Goal: Task Accomplishment & Management: Use online tool/utility

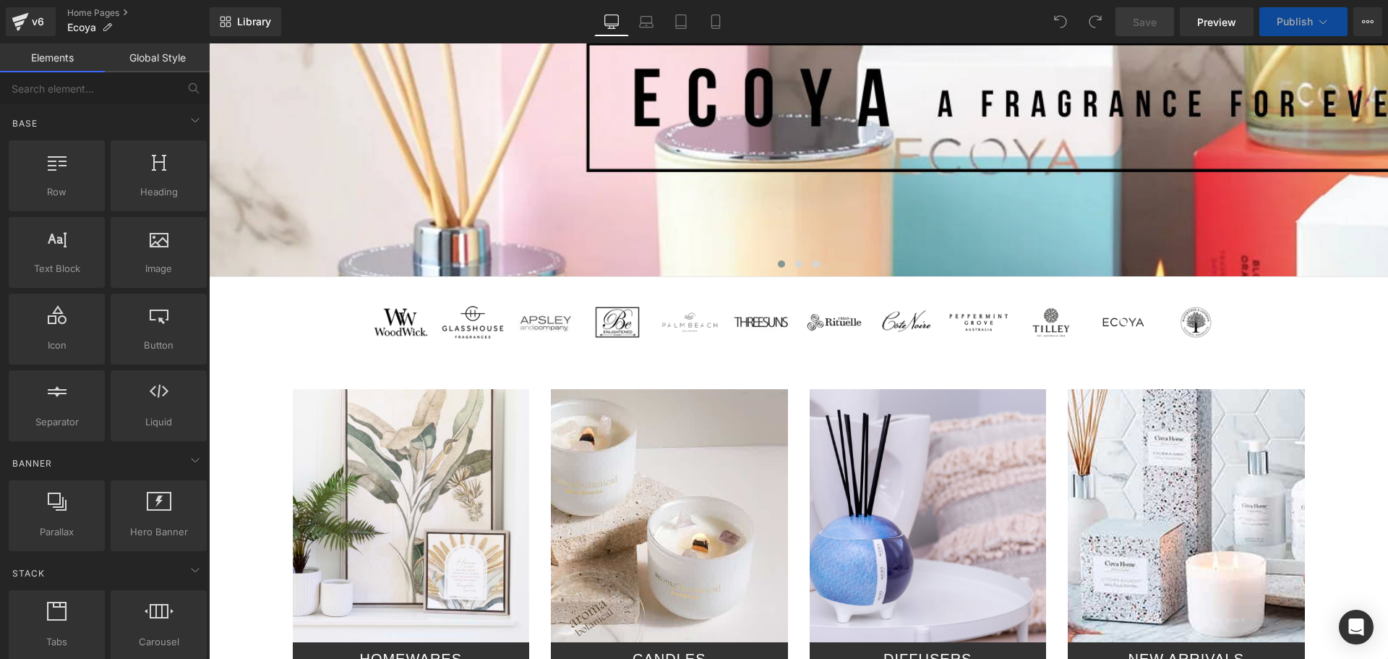
scroll to position [434, 0]
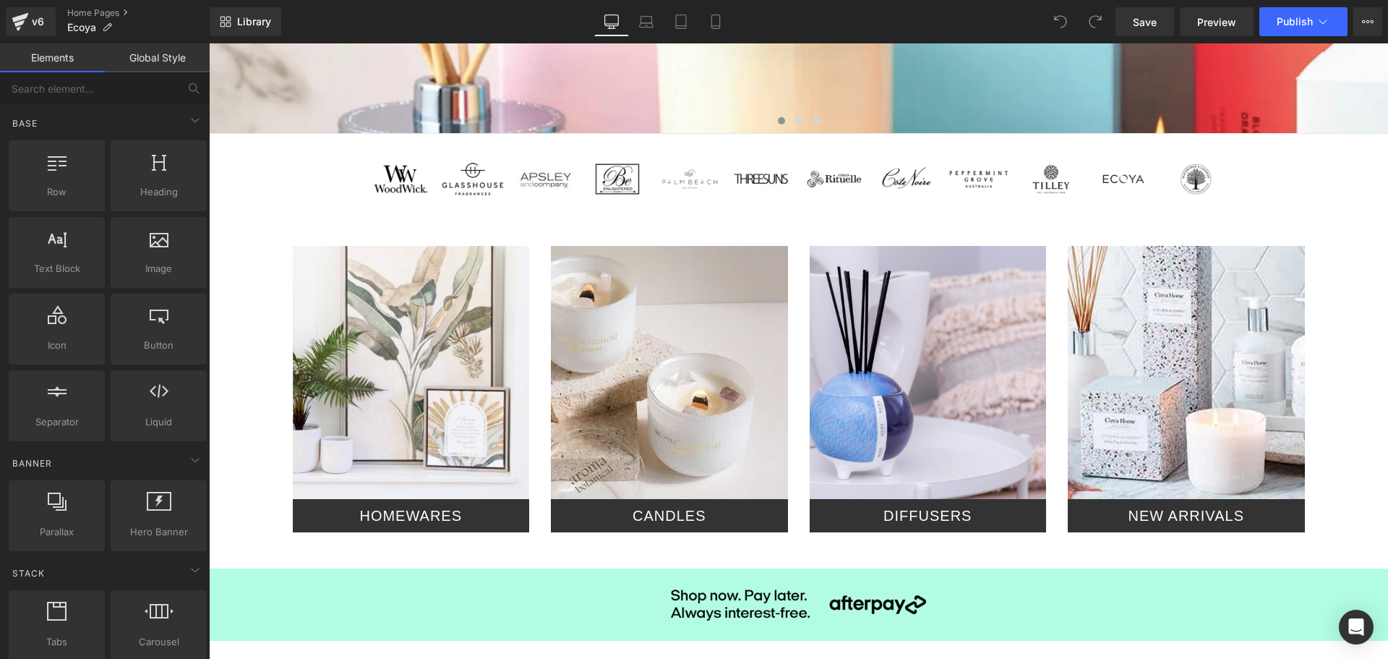
click at [933, 368] on div at bounding box center [928, 372] width 237 height 253
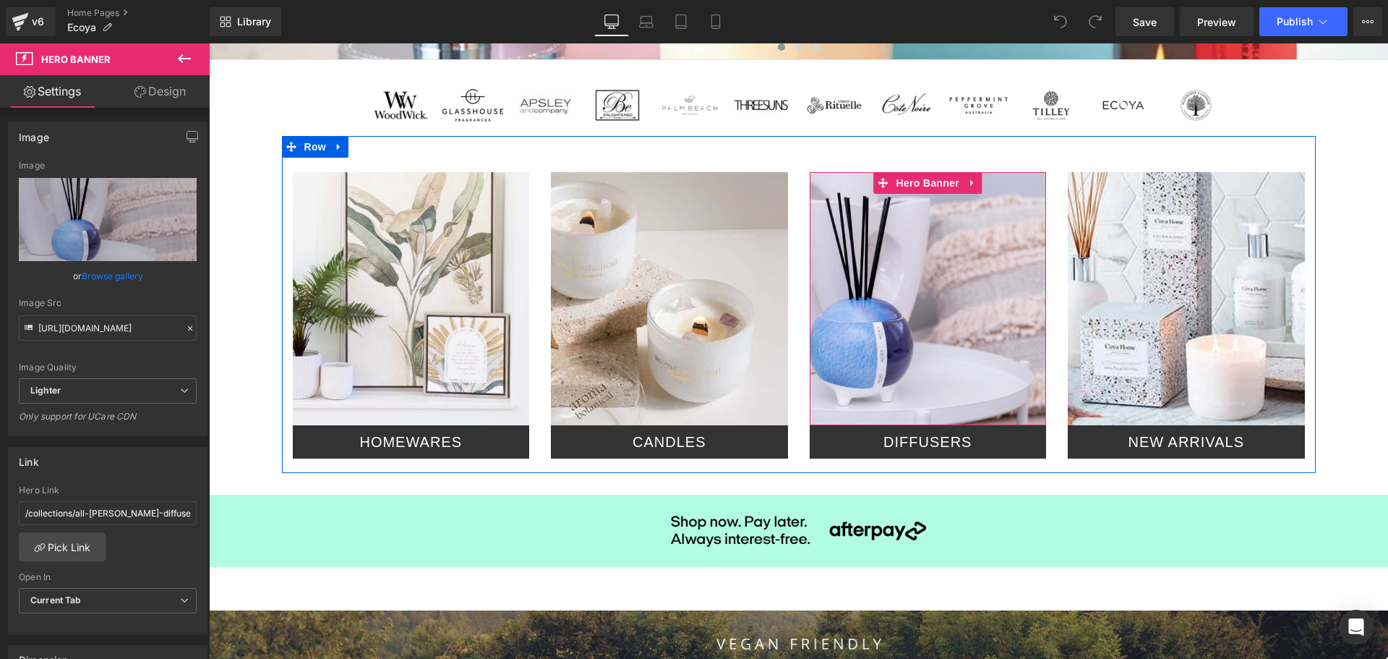
scroll to position [578, 0]
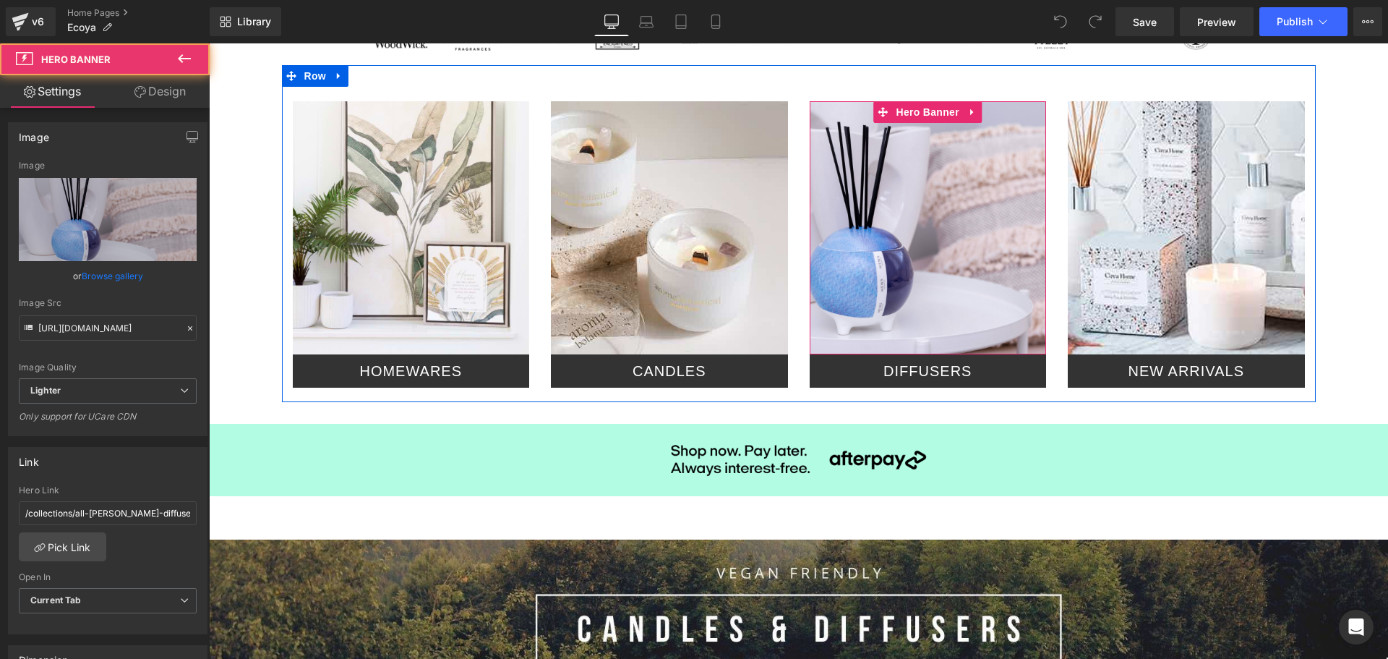
click at [933, 306] on div at bounding box center [928, 227] width 237 height 253
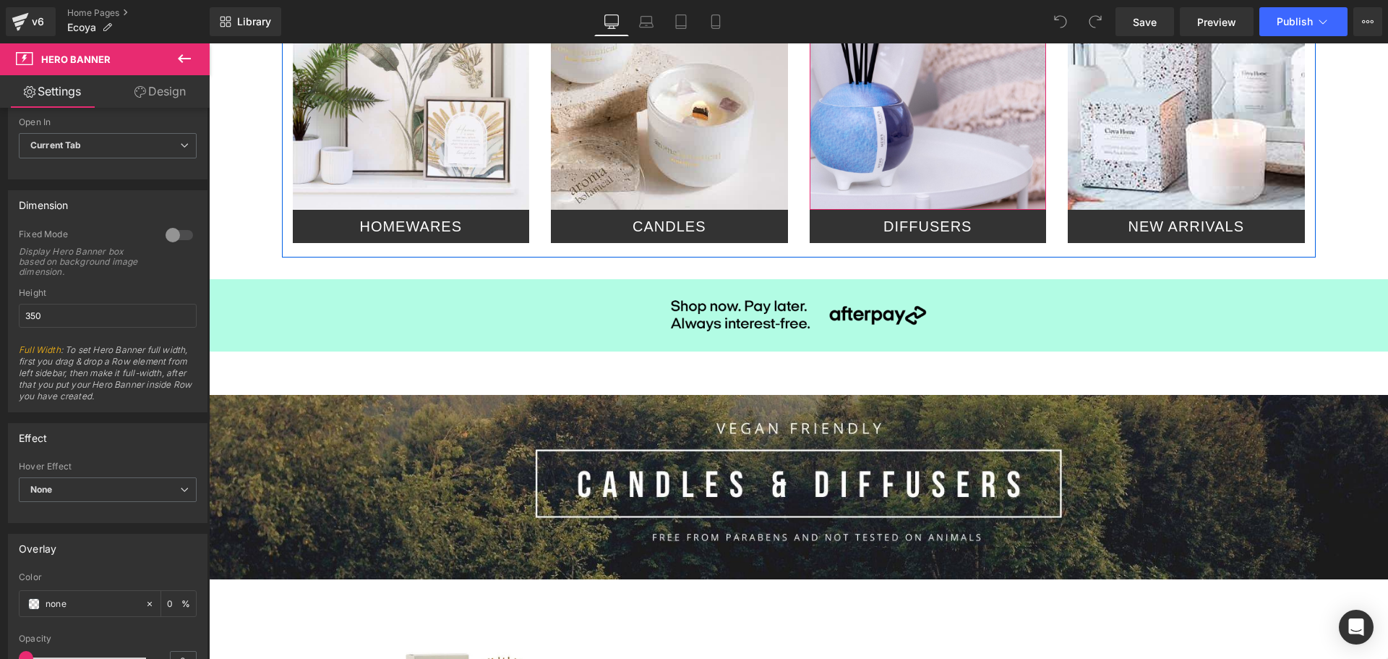
scroll to position [651, 0]
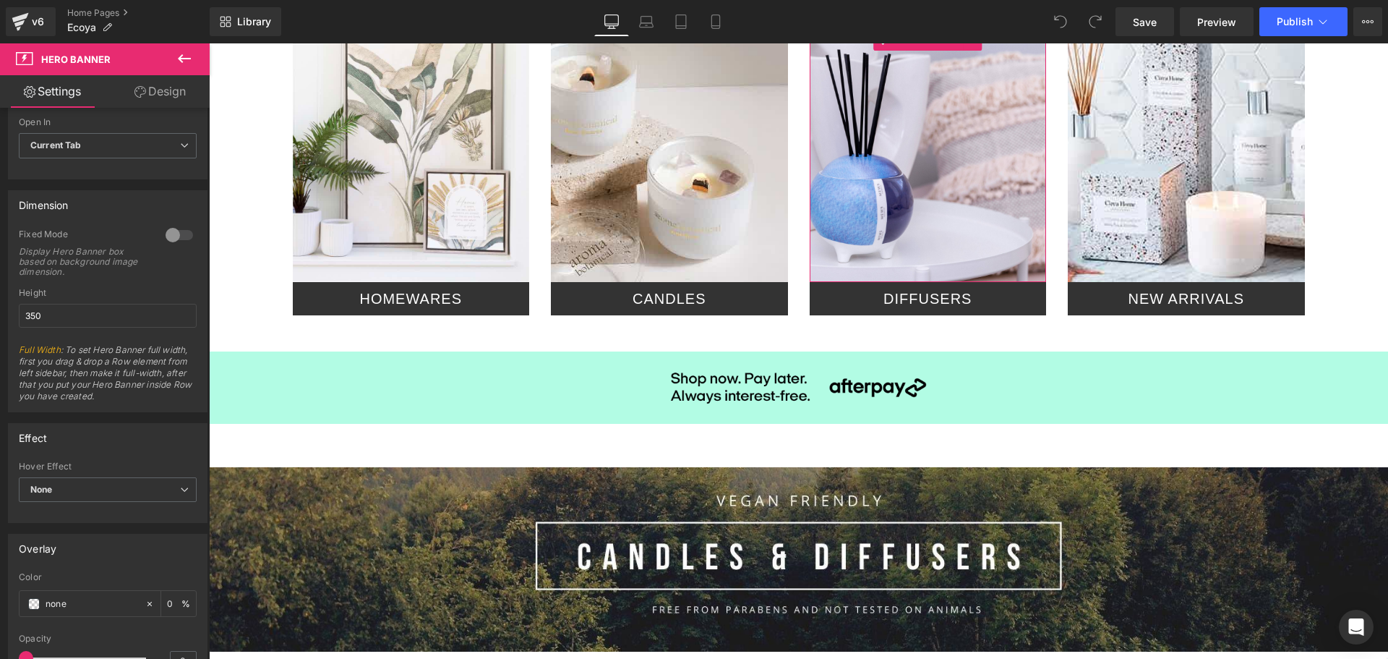
click at [153, 89] on link "Design" at bounding box center [160, 91] width 105 height 33
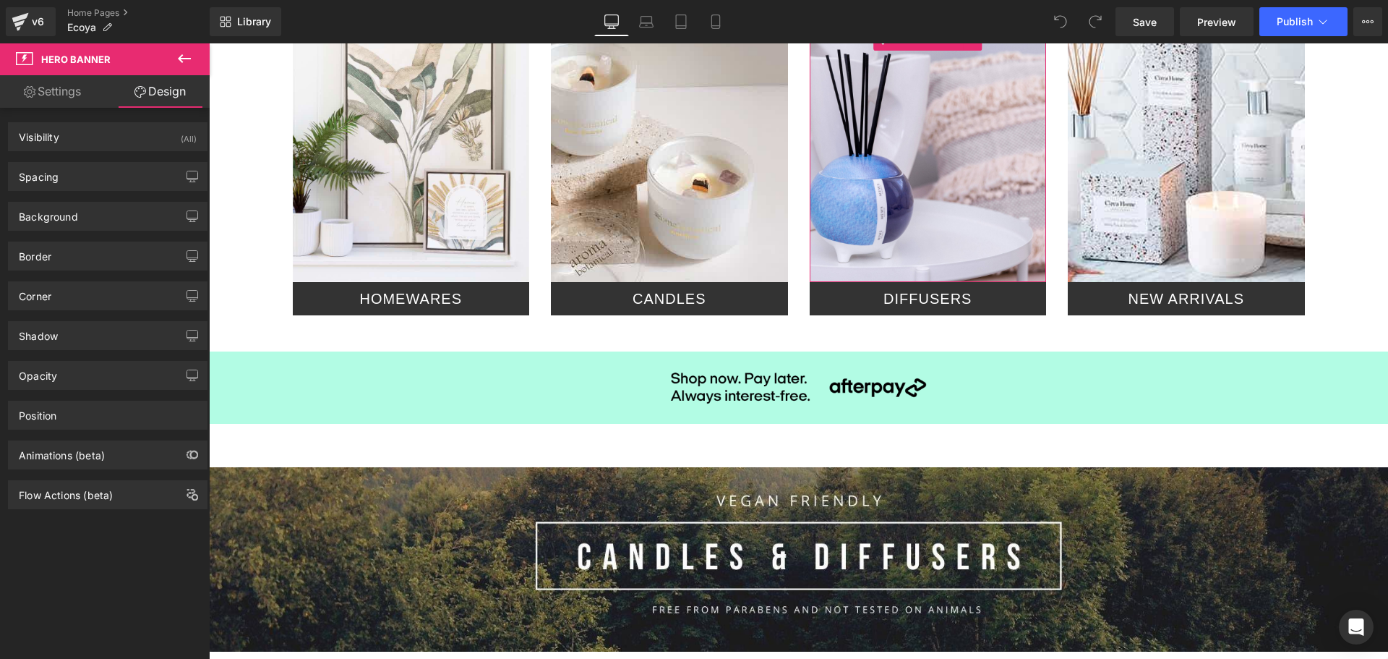
click at [61, 90] on link "Settings" at bounding box center [52, 91] width 105 height 33
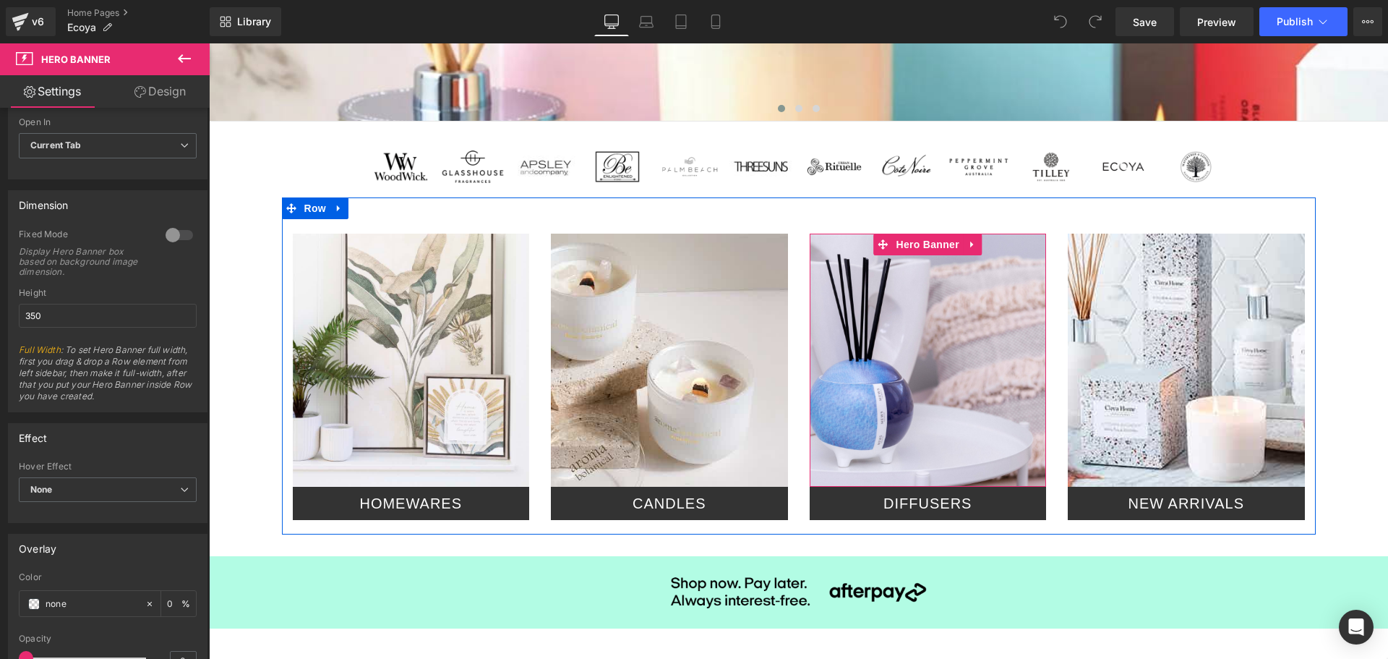
scroll to position [434, 0]
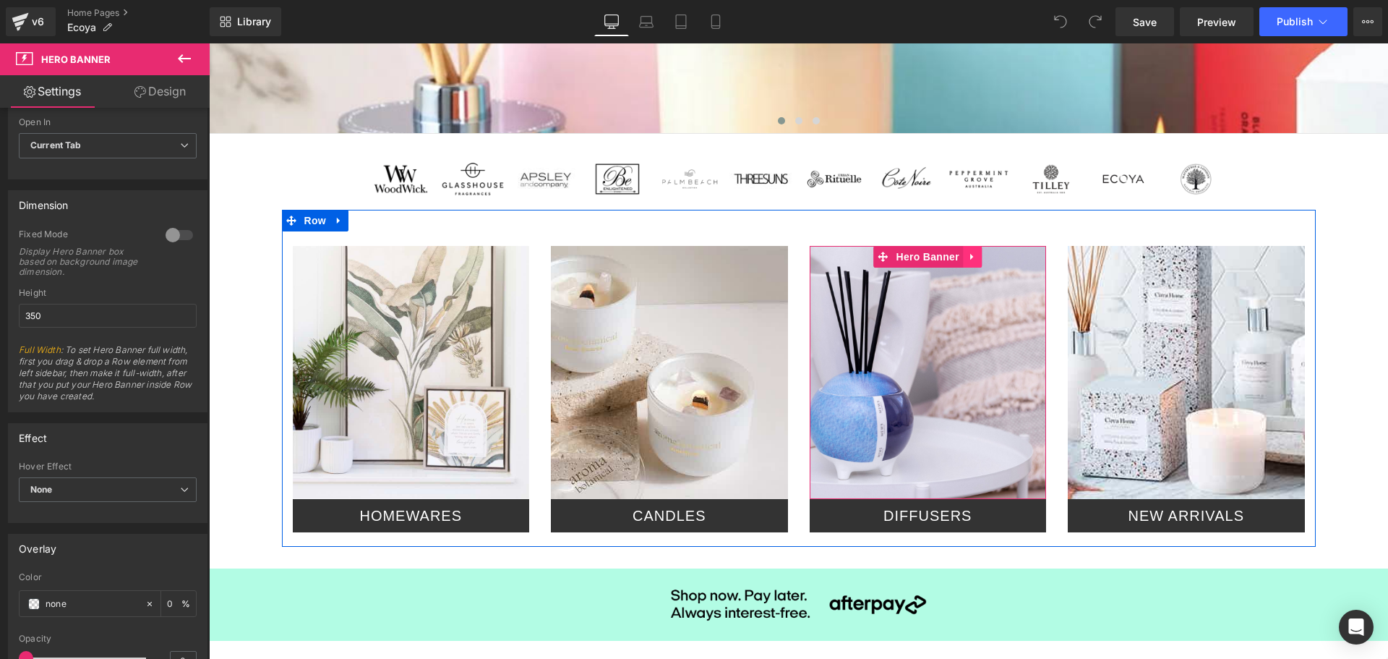
click at [967, 252] on icon at bounding box center [972, 257] width 10 height 11
click at [988, 306] on div at bounding box center [928, 372] width 237 height 253
click at [1082, 223] on div "Separator Hero Banner HOMEWARES Heading Separator Hero Banner CANDLES Heading S…" at bounding box center [799, 378] width 1034 height 337
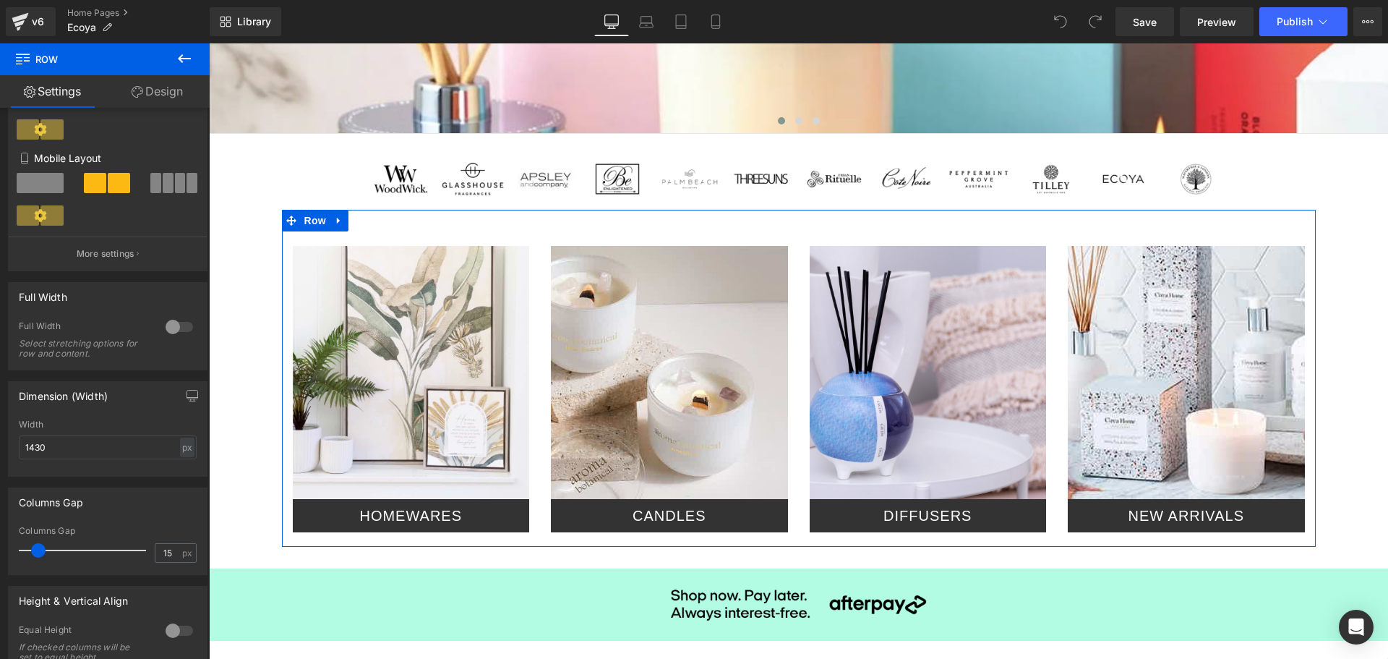
scroll to position [226, 0]
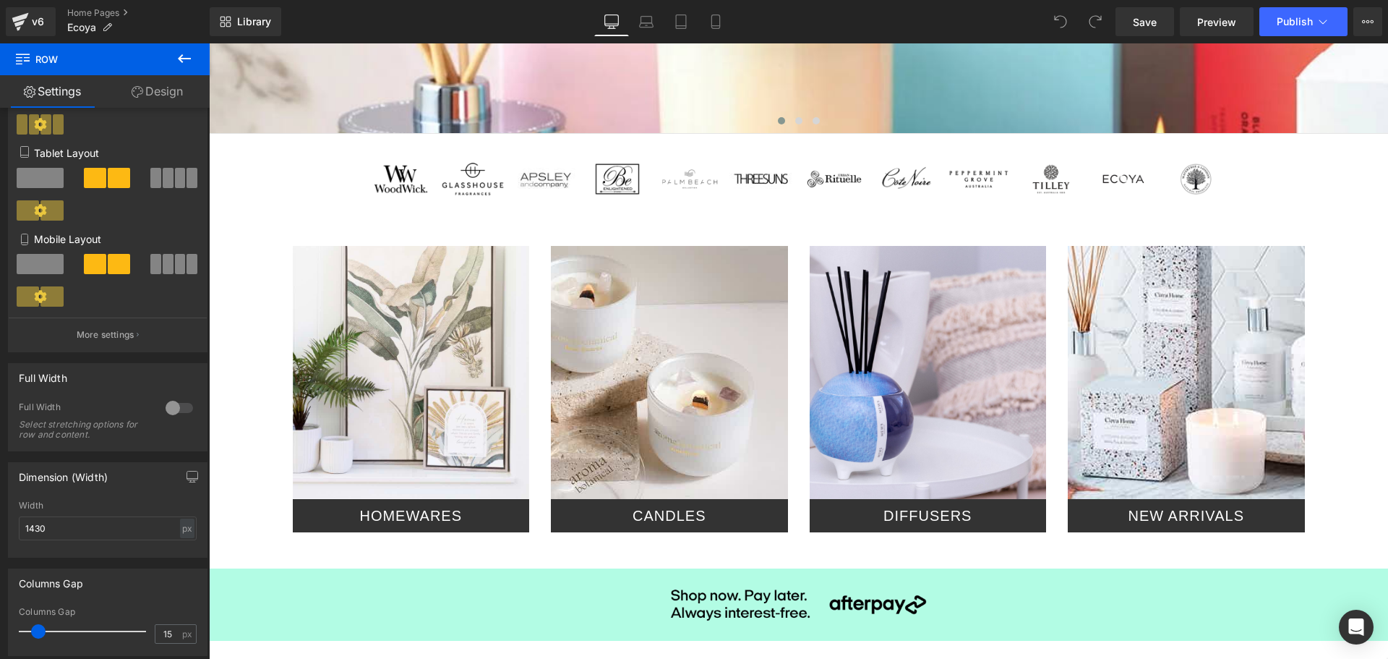
click at [934, 441] on div at bounding box center [928, 372] width 237 height 253
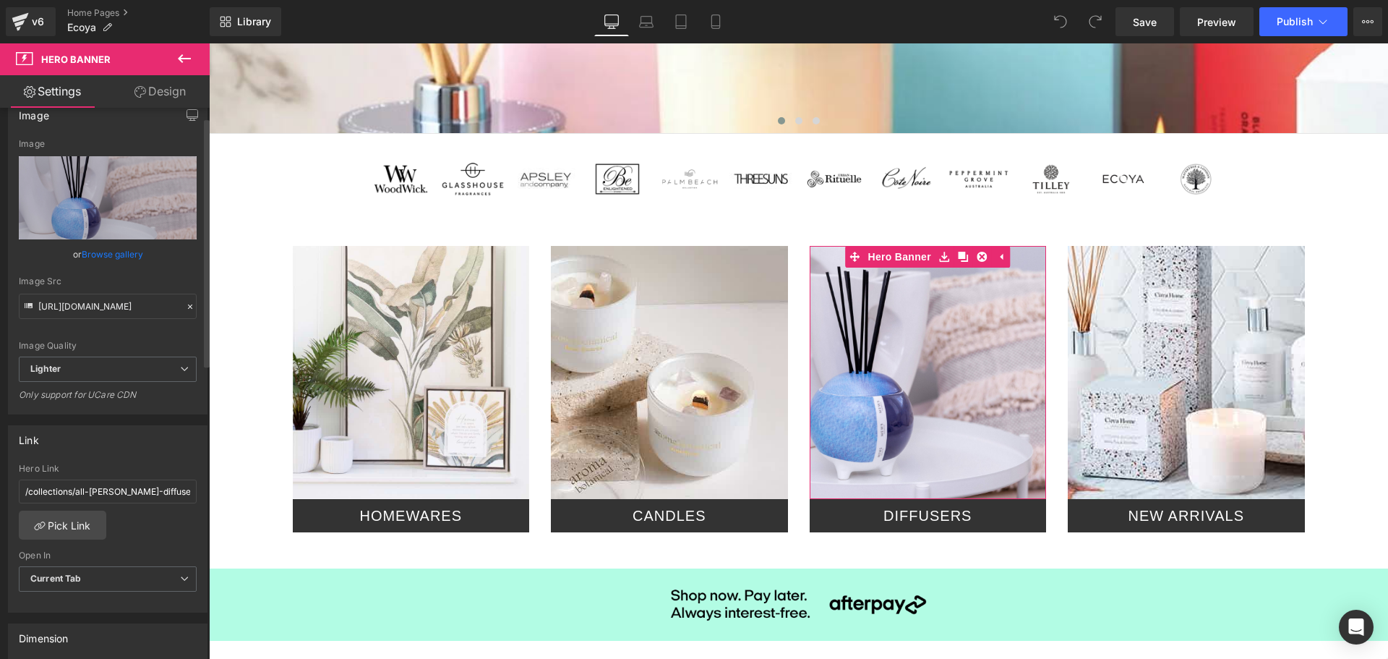
scroll to position [21, 0]
click at [1361, 25] on button "View Live Page View with current Template Save Template to Library Schedule Pub…" at bounding box center [1367, 21] width 29 height 29
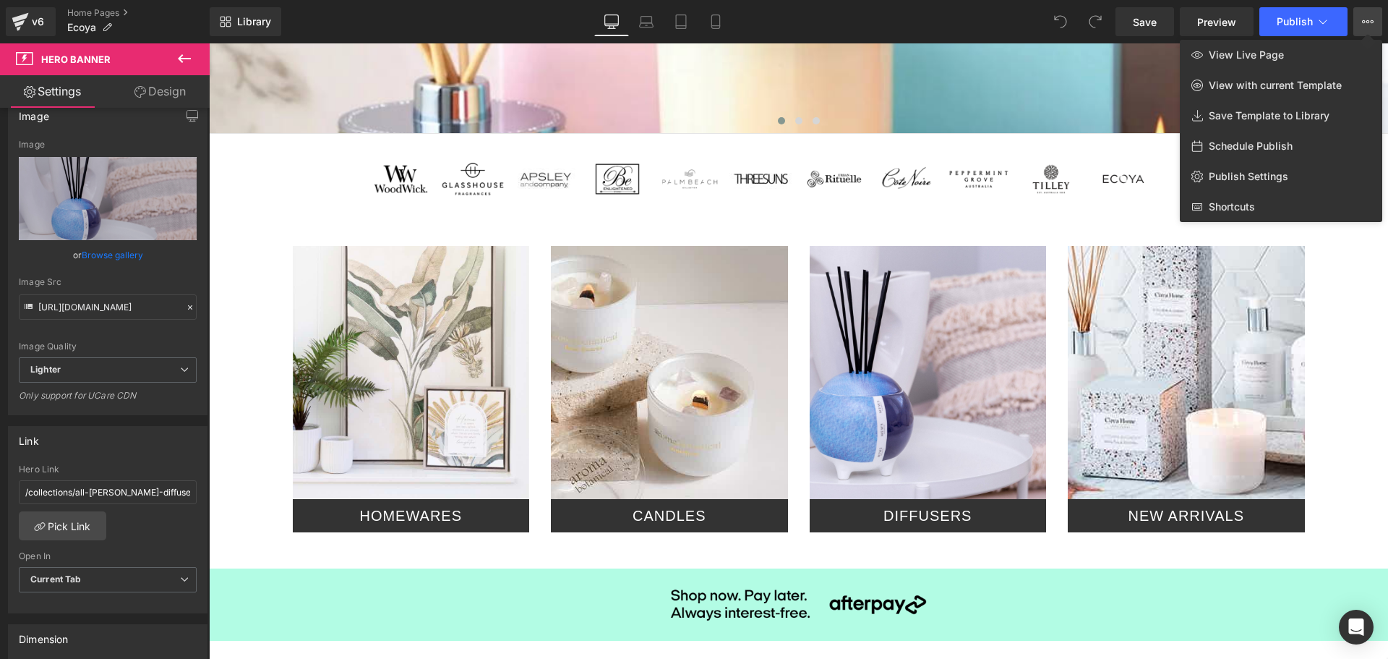
click at [1359, 355] on div at bounding box center [798, 350] width 1179 height 615
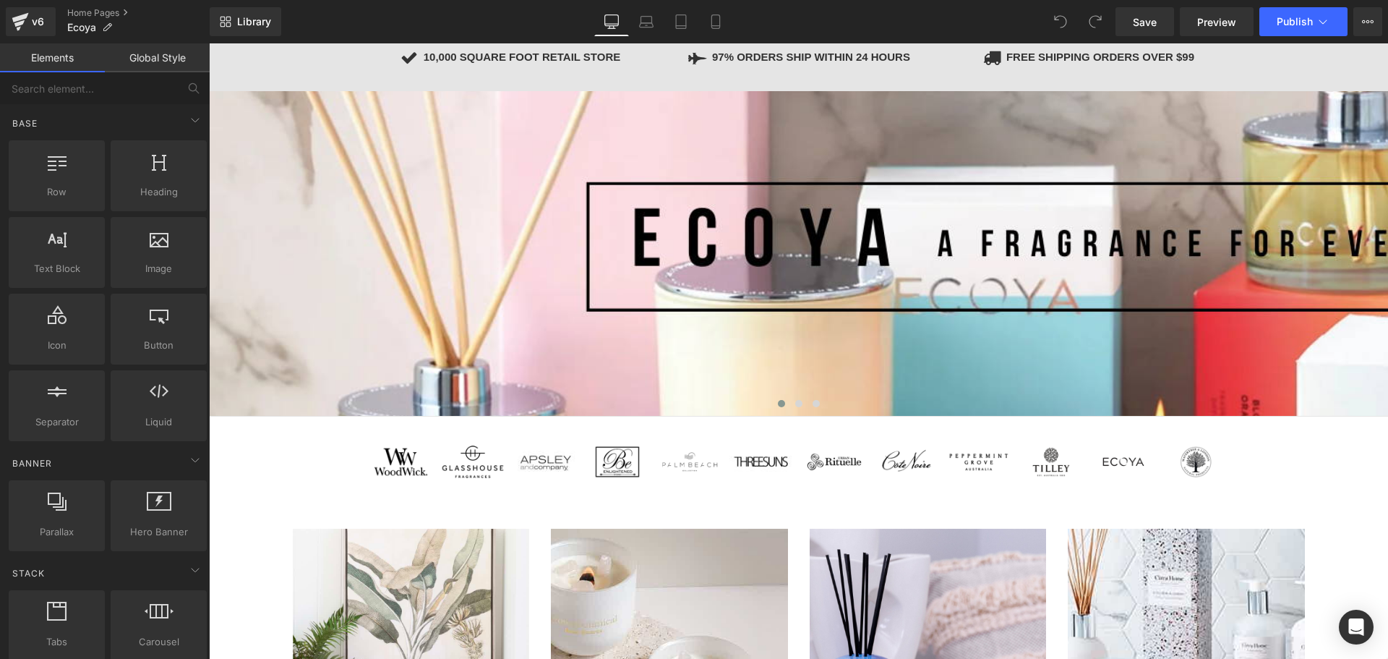
scroll to position [0, 0]
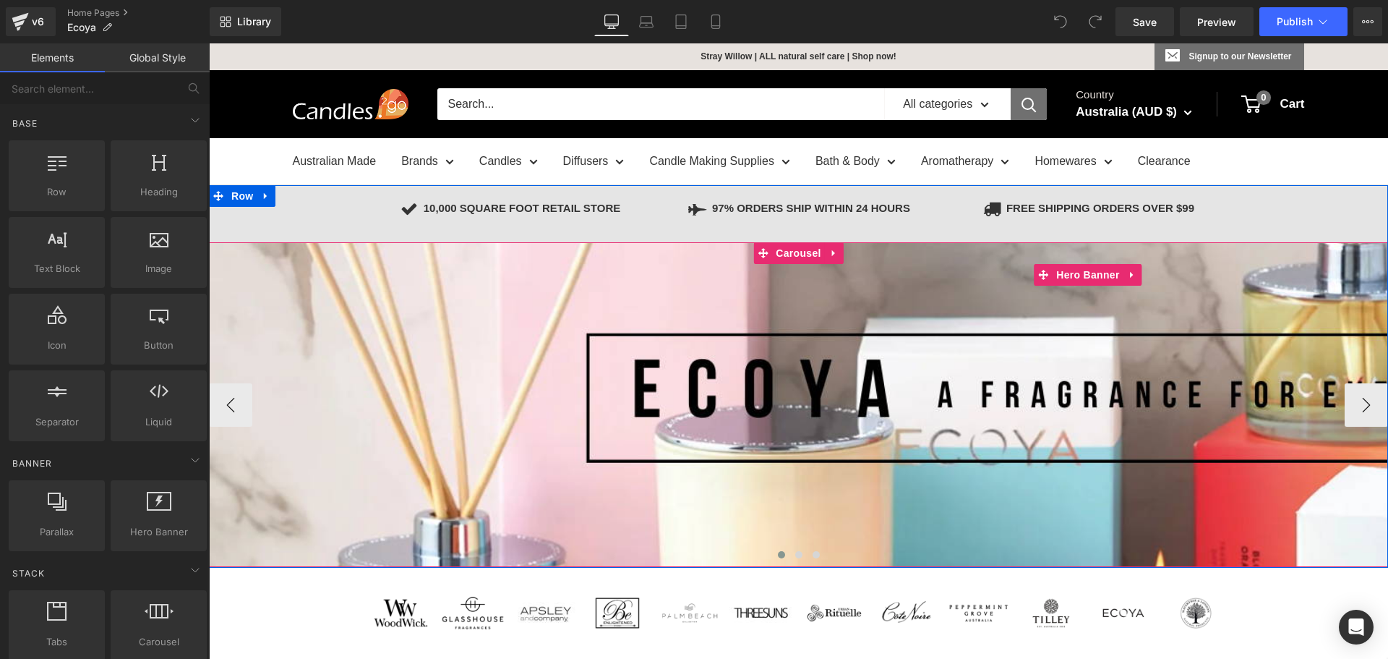
click at [803, 384] on span "Separator" at bounding box center [1088, 382] width 1758 height 36
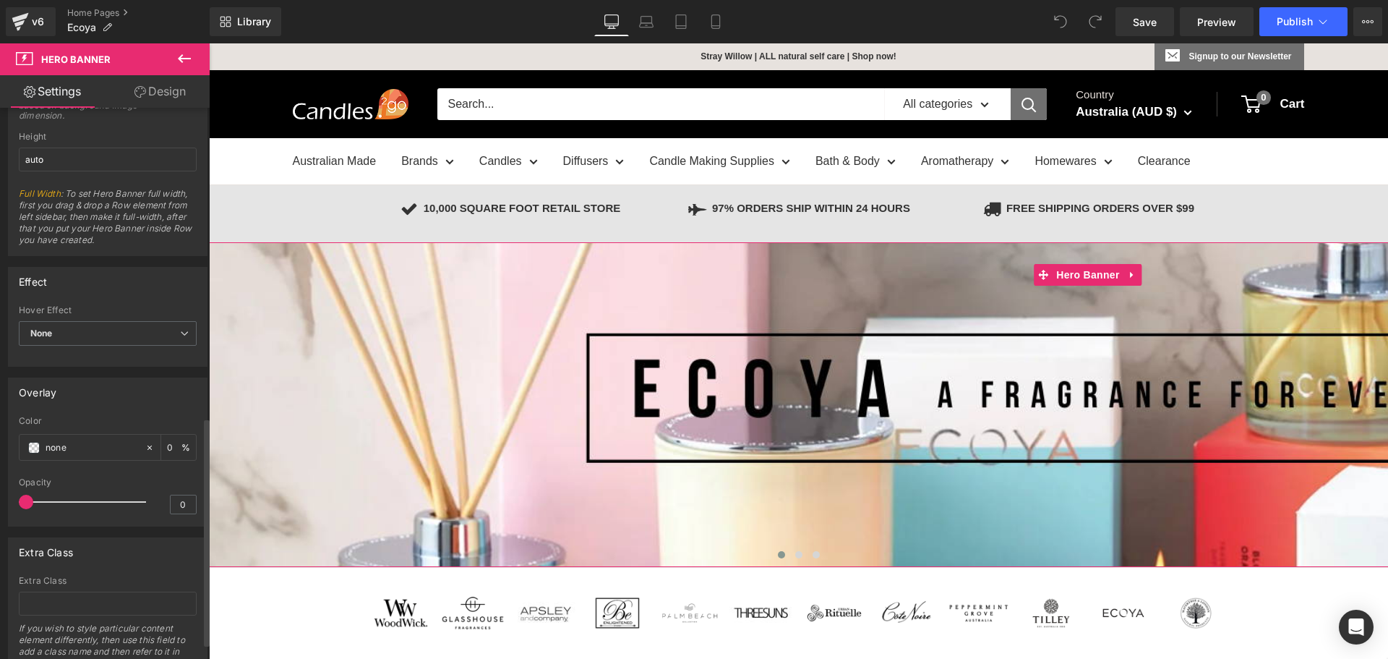
scroll to position [784, 0]
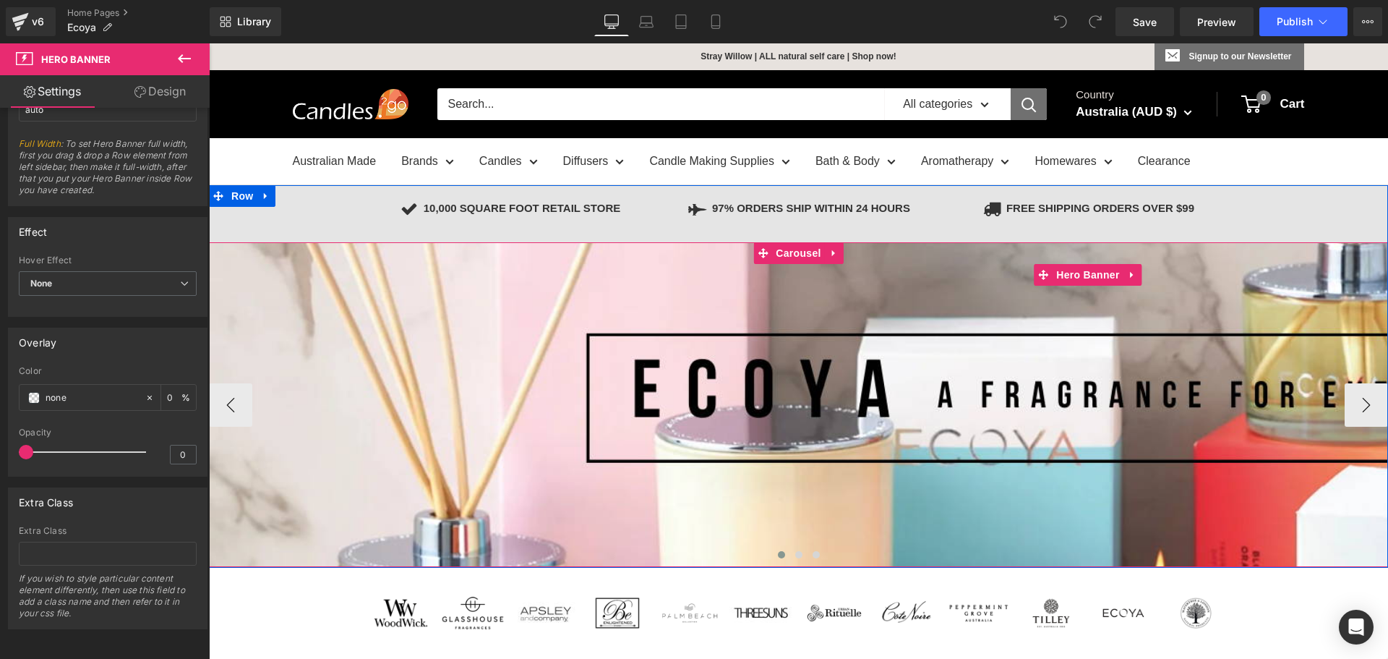
click at [672, 322] on div at bounding box center [1088, 404] width 1758 height 325
click at [1129, 270] on icon at bounding box center [1133, 275] width 10 height 11
click at [384, 393] on span "Separator" at bounding box center [1088, 382] width 1758 height 36
click at [459, 329] on div at bounding box center [1088, 404] width 1758 height 325
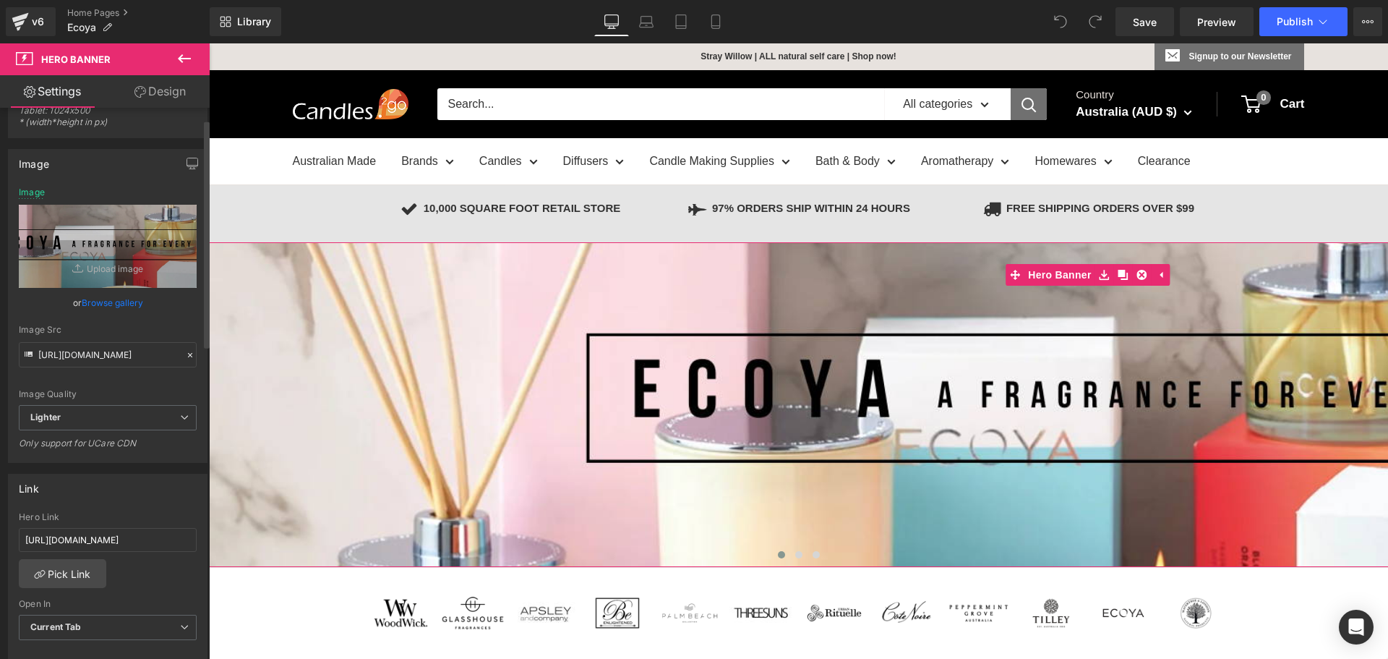
scroll to position [0, 0]
